Goal: Task Accomplishment & Management: Use online tool/utility

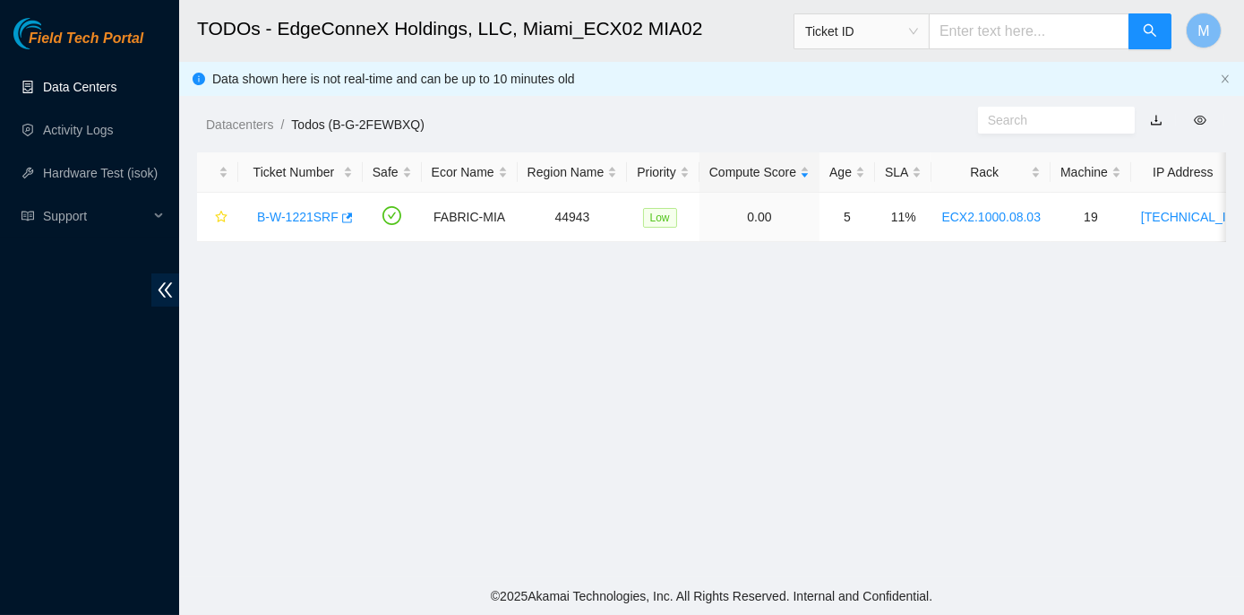
click at [95, 81] on link "Data Centers" at bounding box center [79, 87] width 73 height 14
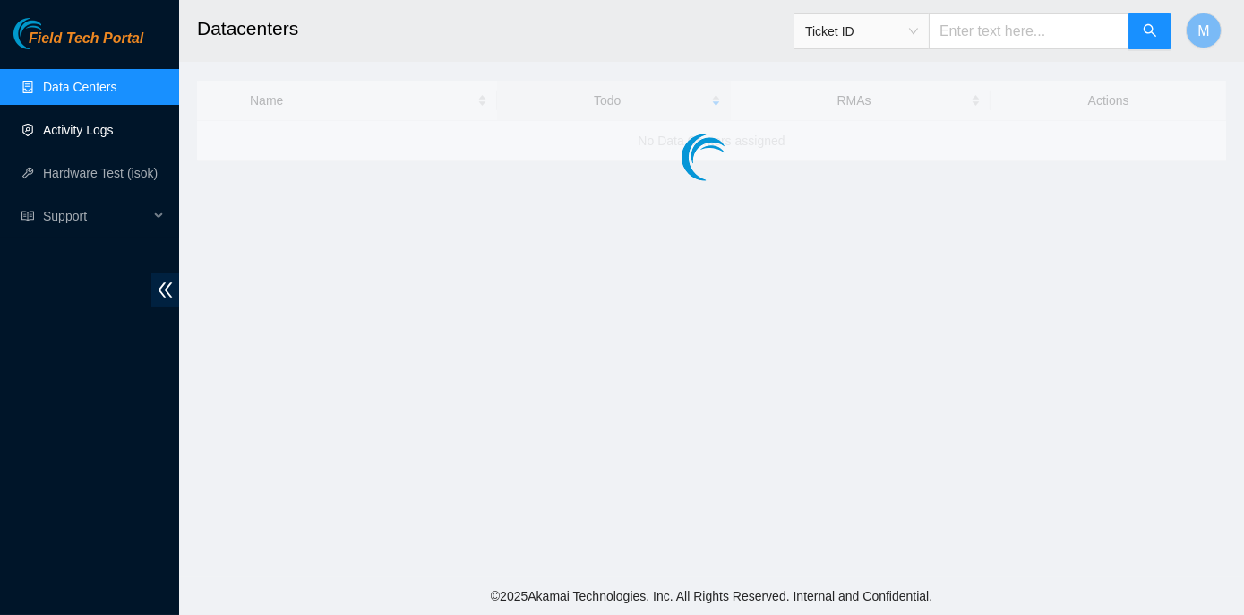
click at [84, 126] on link "Activity Logs" at bounding box center [78, 130] width 71 height 14
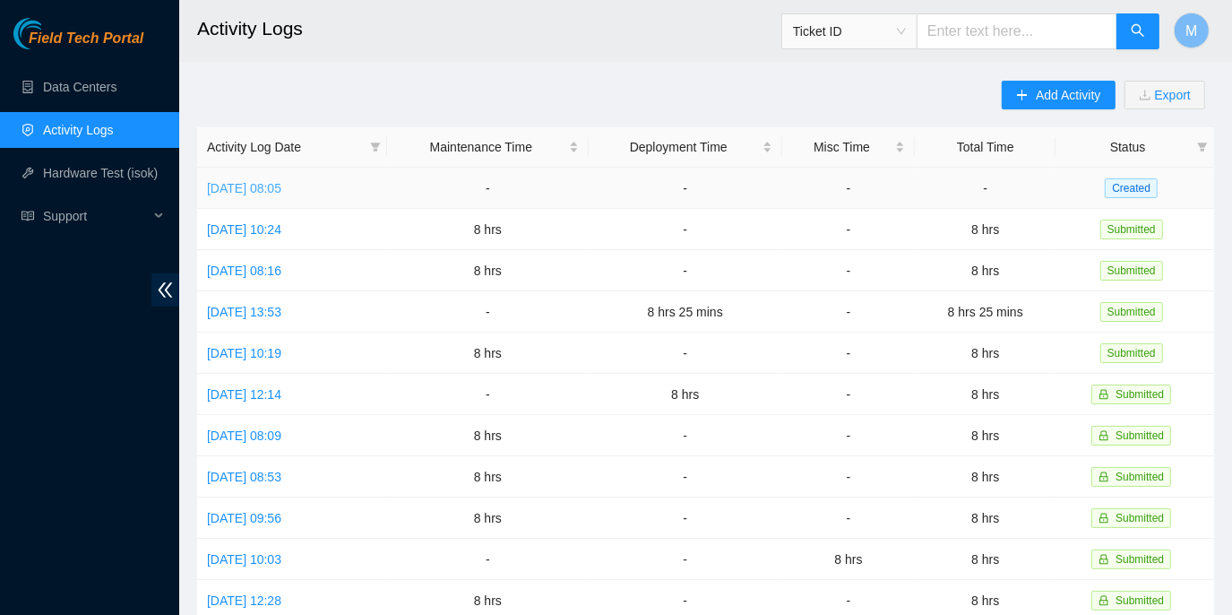
click at [281, 188] on link "Wed, 08 Oct 2025 08:05" at bounding box center [244, 188] width 74 height 14
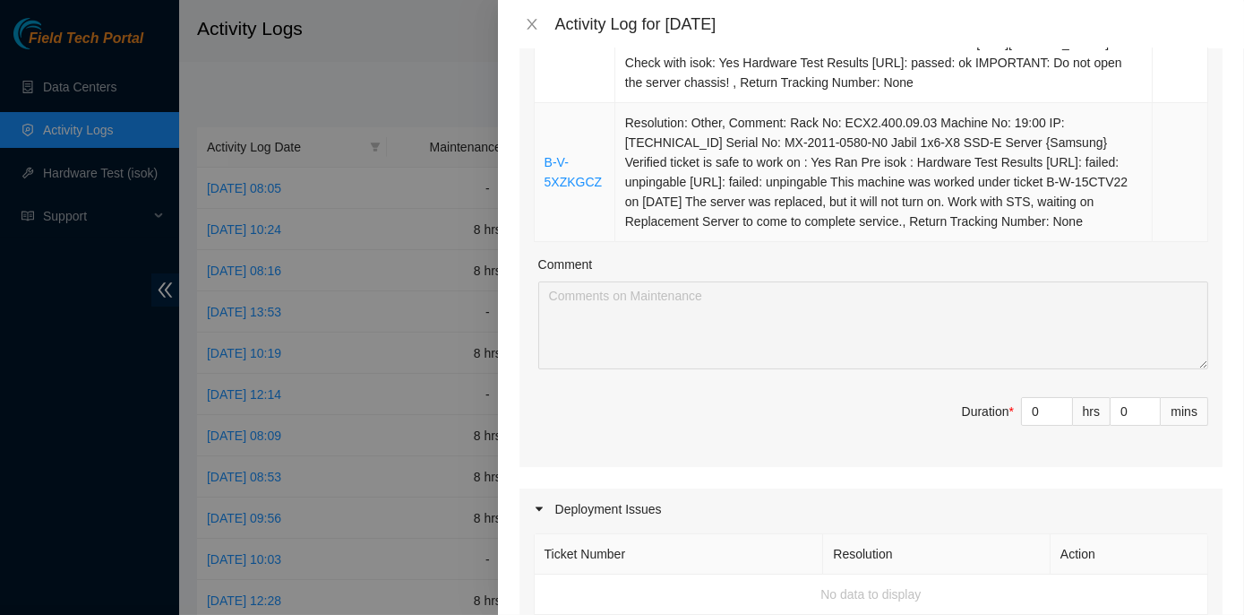
scroll to position [733, 0]
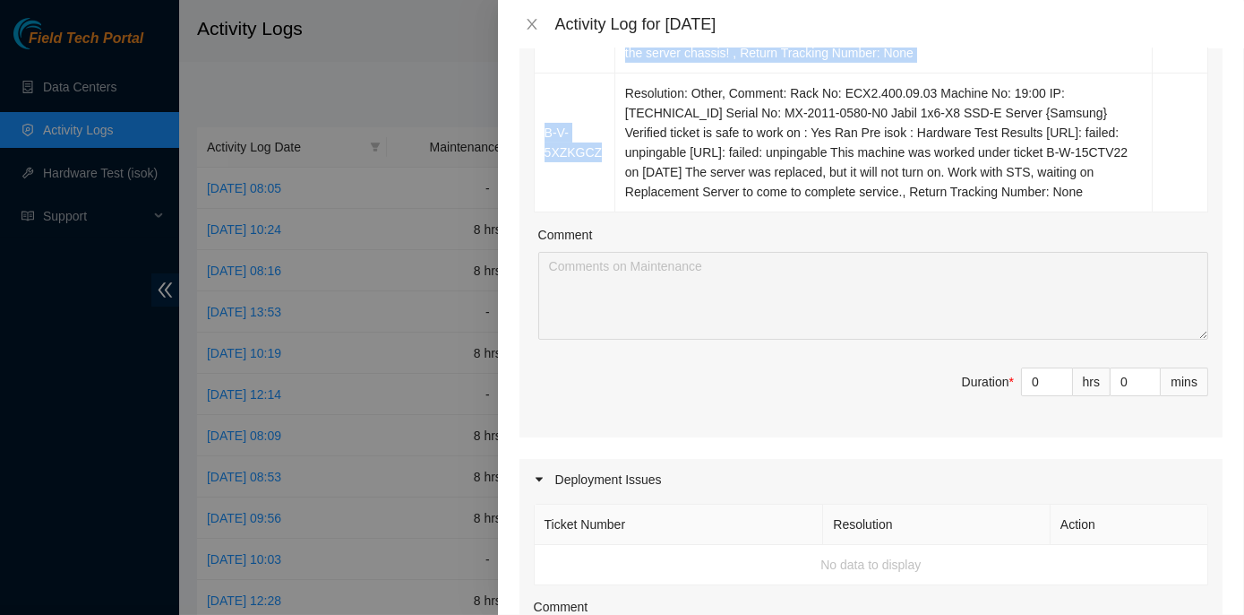
drag, startPoint x: 590, startPoint y: 191, endPoint x: 532, endPoint y: 176, distance: 59.1
click at [532, 176] on div "Ticket Number Resolution Action B-W-15BQVM8 Resolution: Reseated components, Cl…" at bounding box center [871, 15] width 703 height 844
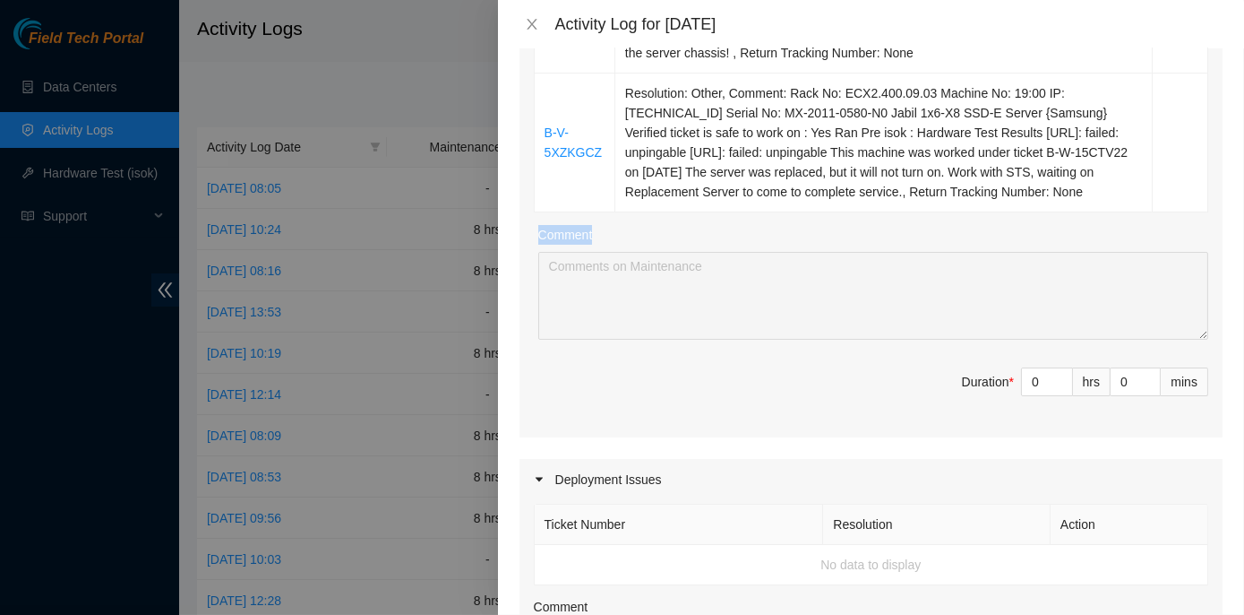
drag, startPoint x: 532, startPoint y: 176, endPoint x: 594, endPoint y: 254, distance: 98.8
click at [594, 254] on div "Ticket Number Resolution Action B-W-15BQVM8 Resolution: Reseated components, Cl…" at bounding box center [871, 15] width 703 height 844
drag, startPoint x: 594, startPoint y: 254, endPoint x: 541, endPoint y: 174, distance: 95.7
click at [541, 174] on td "B-V-5XZKGCZ" at bounding box center [575, 142] width 81 height 139
copy link "B-V-5XZKGCZ"
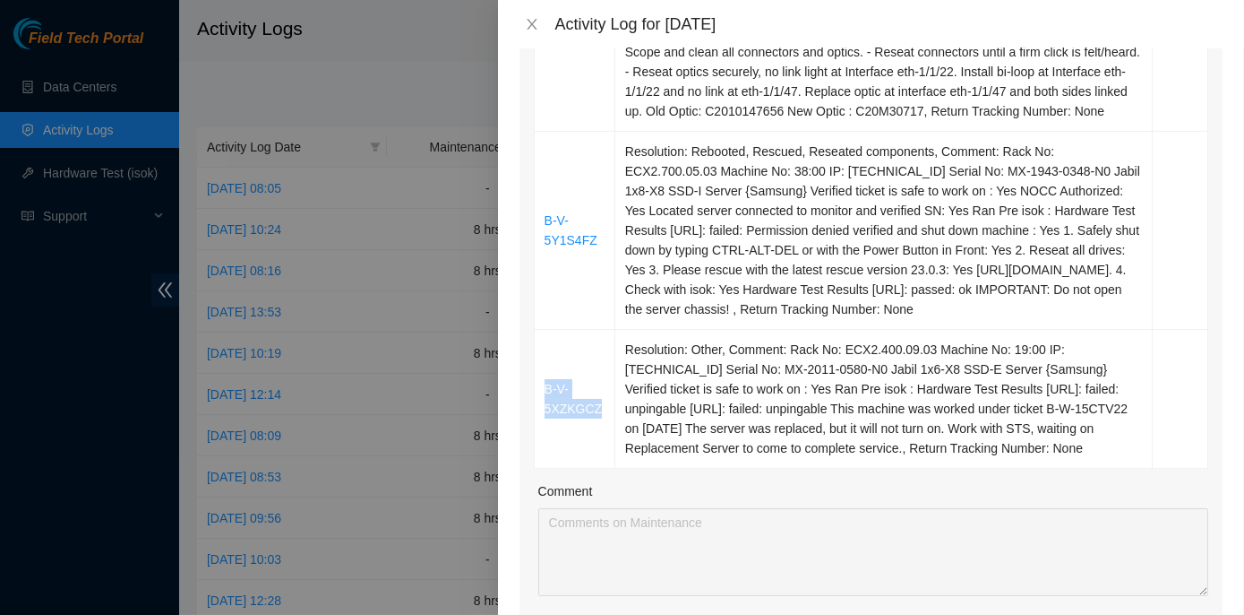
scroll to position [325, 0]
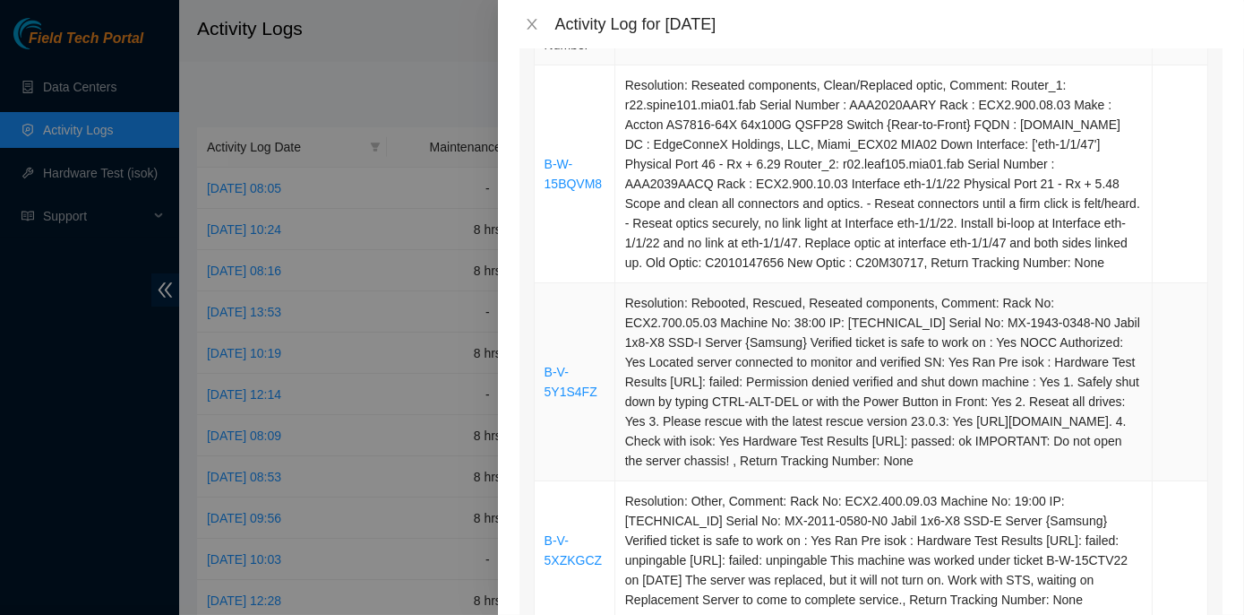
click at [549, 465] on td "B-V-5Y1S4FZ" at bounding box center [575, 382] width 81 height 198
drag, startPoint x: 591, startPoint y: 423, endPoint x: 544, endPoint y: 403, distance: 51.4
click at [544, 403] on td "B-V-5Y1S4FZ" at bounding box center [575, 382] width 81 height 198
copy link "B-V-5Y1S4FZ"
click at [538, 265] on td "B-W-15BQVM8" at bounding box center [575, 174] width 81 height 218
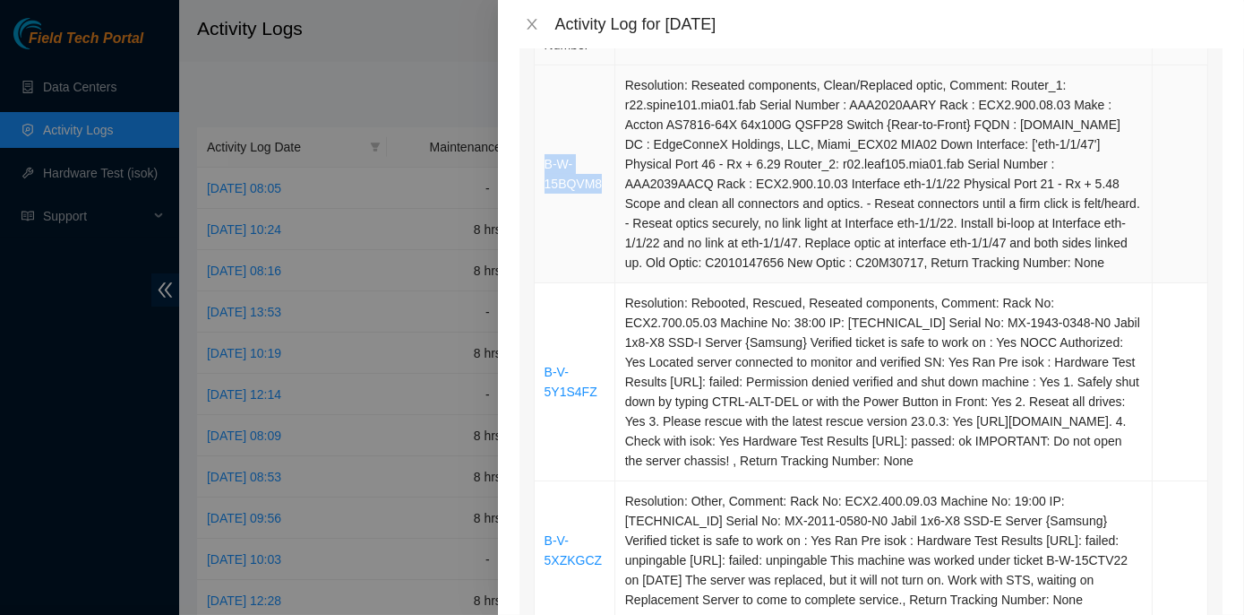
drag, startPoint x: 601, startPoint y: 193, endPoint x: 545, endPoint y: 172, distance: 60.1
click at [545, 172] on td "B-W-15BQVM8" at bounding box center [575, 174] width 81 height 218
copy link "B-W-15BQVM8"
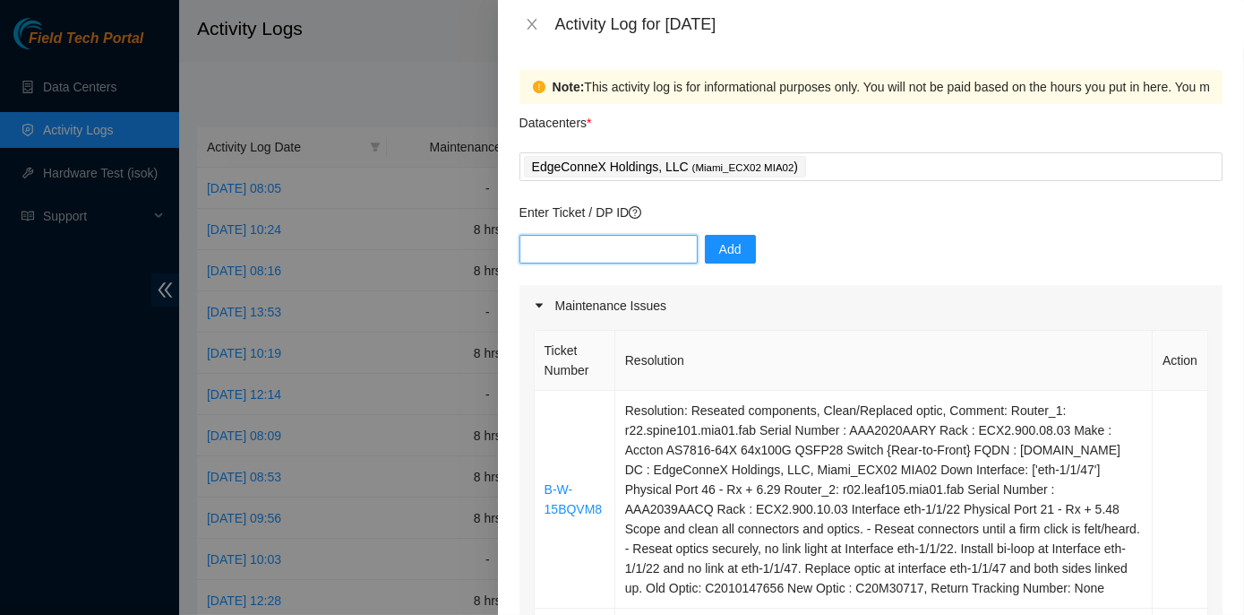
click at [545, 247] on input "text" at bounding box center [609, 249] width 178 height 29
paste input "B-V-5XZKGCZ B-V-5Y1S4FZ B-W-15BQVM8"
type input "B-V-5XZKGCZ B-V-5Y1S4FZ B-W-15BQVM8"
click at [729, 248] on button "Add" at bounding box center [730, 249] width 51 height 29
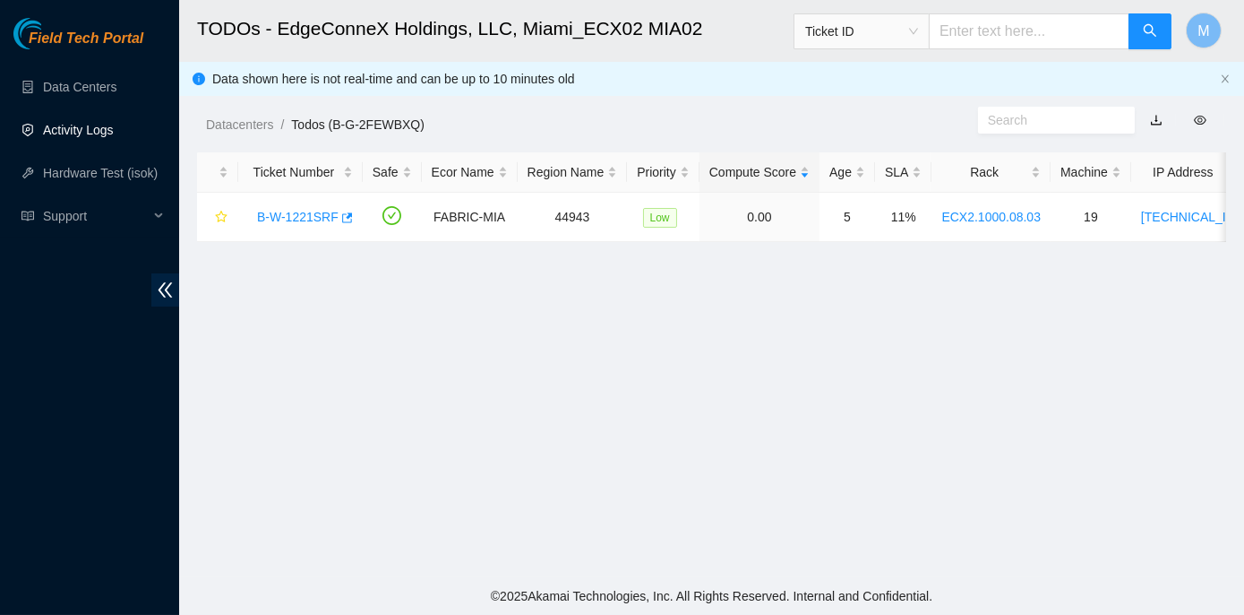
click at [98, 128] on link "Activity Logs" at bounding box center [78, 130] width 71 height 14
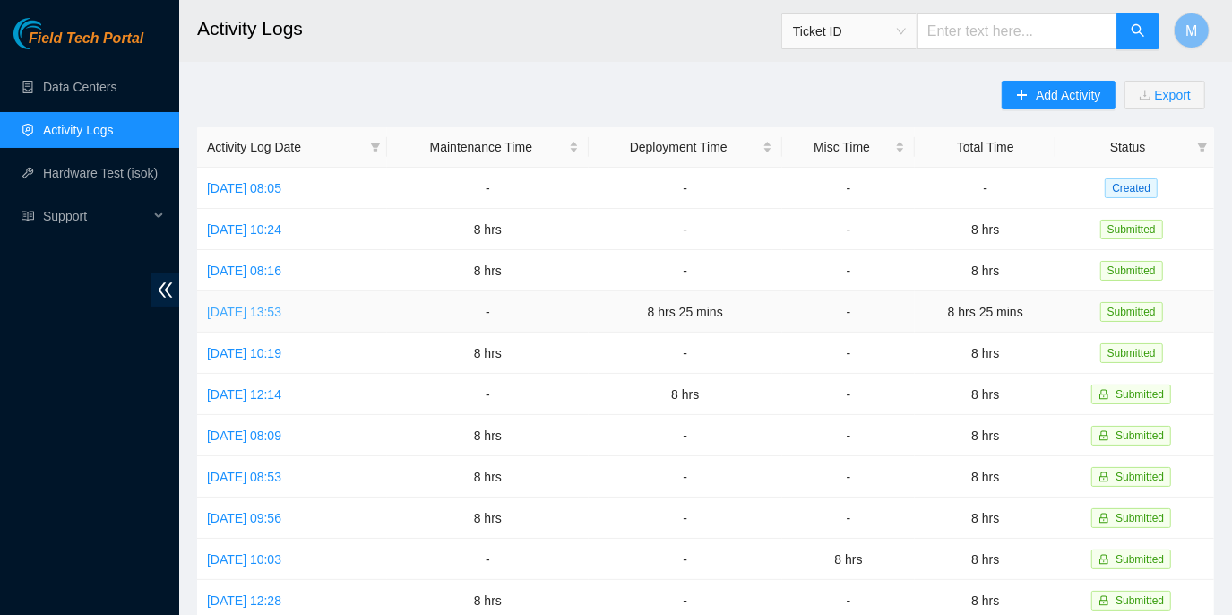
click at [281, 314] on link "Fri, 03 Oct 2025 13:53" at bounding box center [244, 312] width 74 height 14
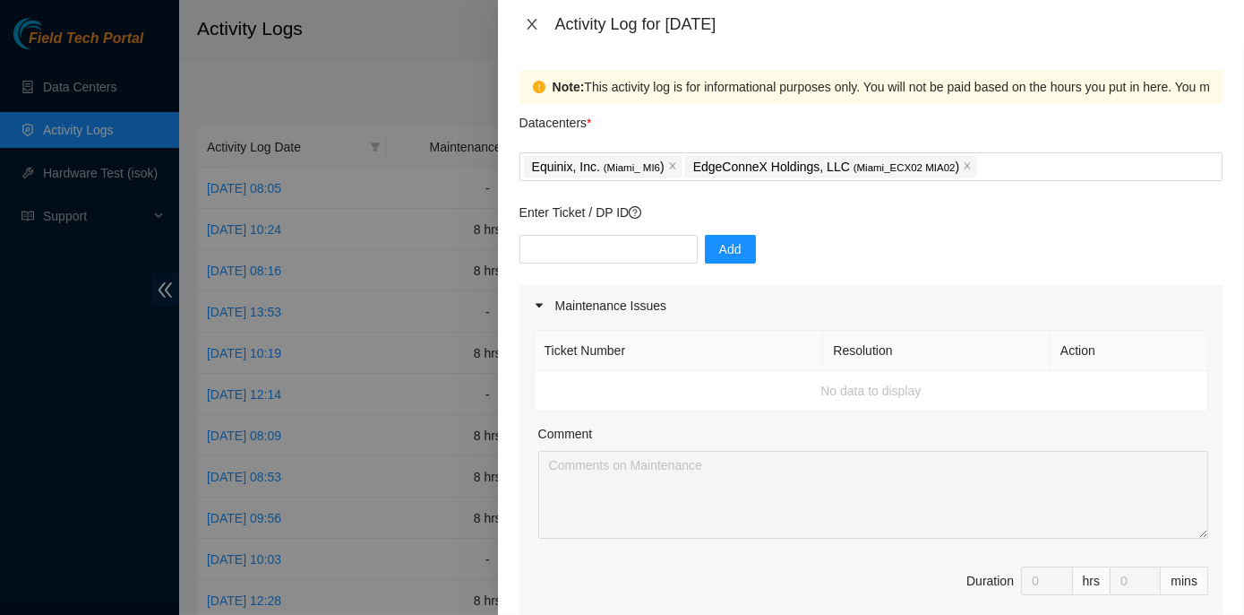
click at [531, 26] on icon "close" at bounding box center [532, 24] width 14 height 14
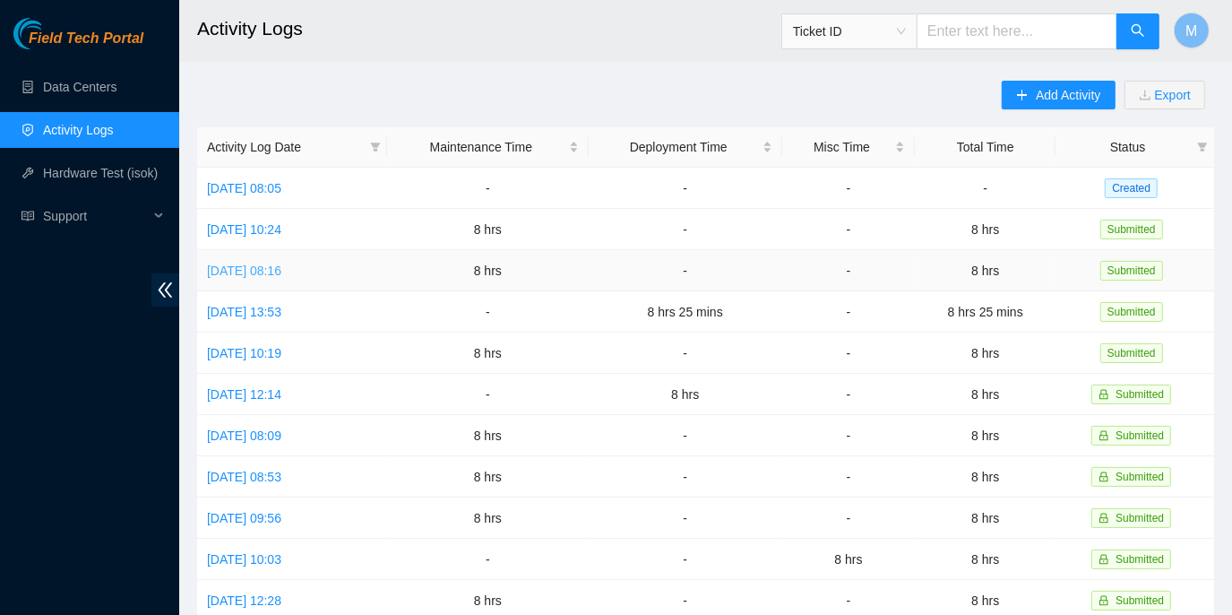
click at [279, 267] on link "Mon, 06 Oct 2025 08:16" at bounding box center [244, 270] width 74 height 14
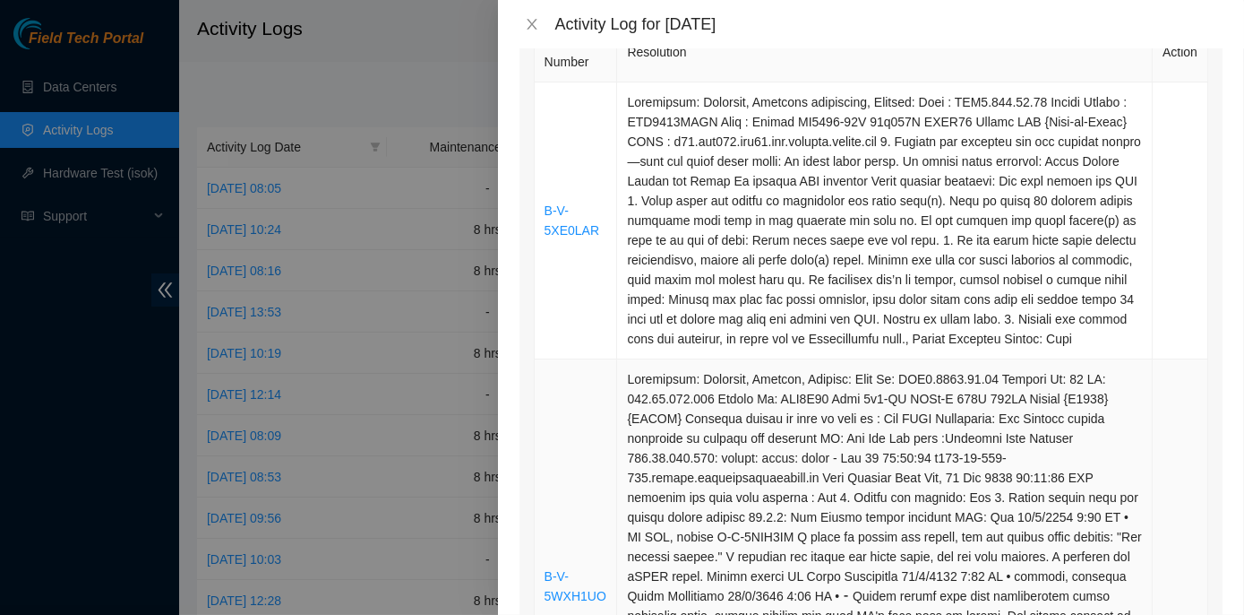
scroll to position [244, 0]
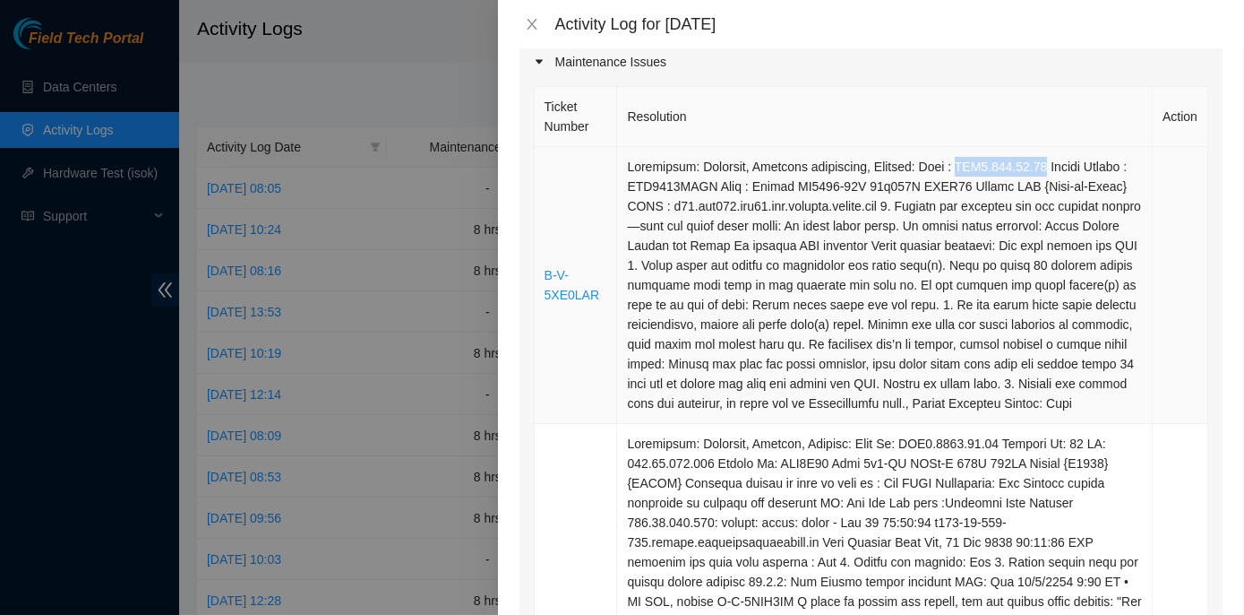
drag, startPoint x: 974, startPoint y: 168, endPoint x: 1054, endPoint y: 170, distance: 80.7
click at [1054, 170] on td at bounding box center [885, 285] width 536 height 277
copy td "ECX2.800.06.03"
